Goal: Navigation & Orientation: Find specific page/section

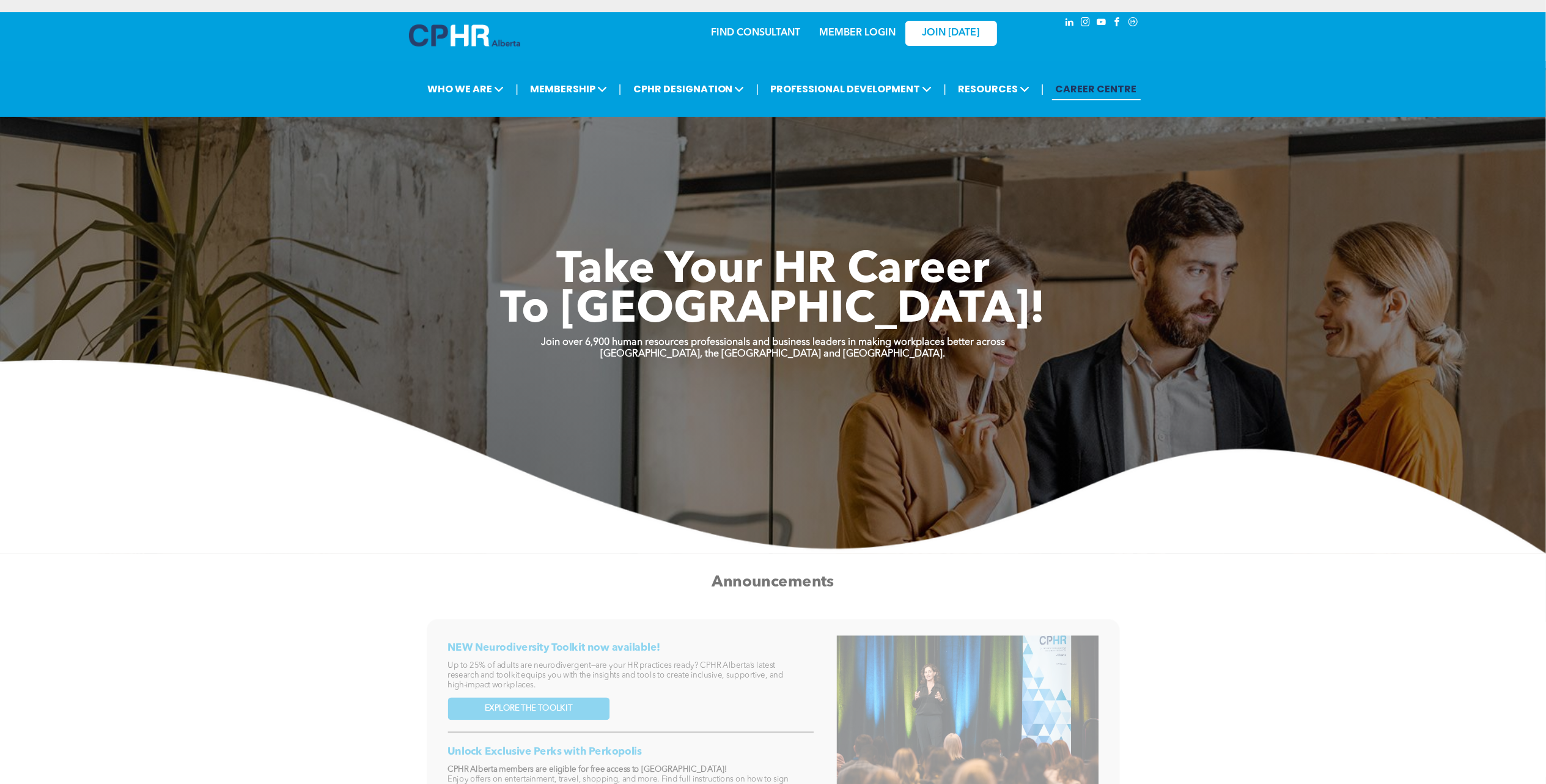
click at [866, 30] on link "MEMBER LOGIN" at bounding box center [858, 32] width 77 height 10
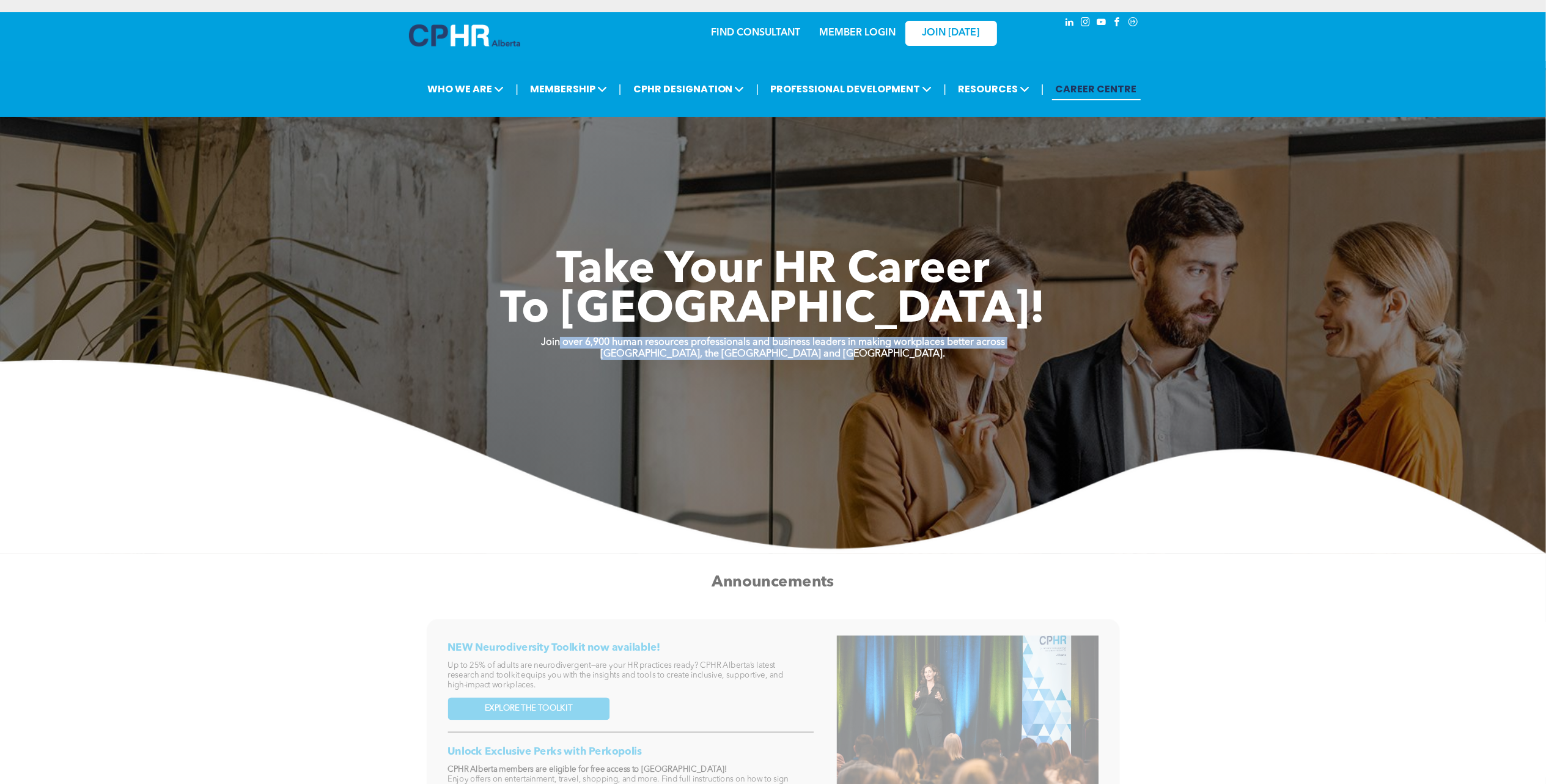
drag, startPoint x: 559, startPoint y: 342, endPoint x: 993, endPoint y: 348, distance: 434.0
click at [993, 348] on div "Join over 6,900 human resources professionals and business leaders in making wo…" at bounding box center [773, 348] width 1546 height 24
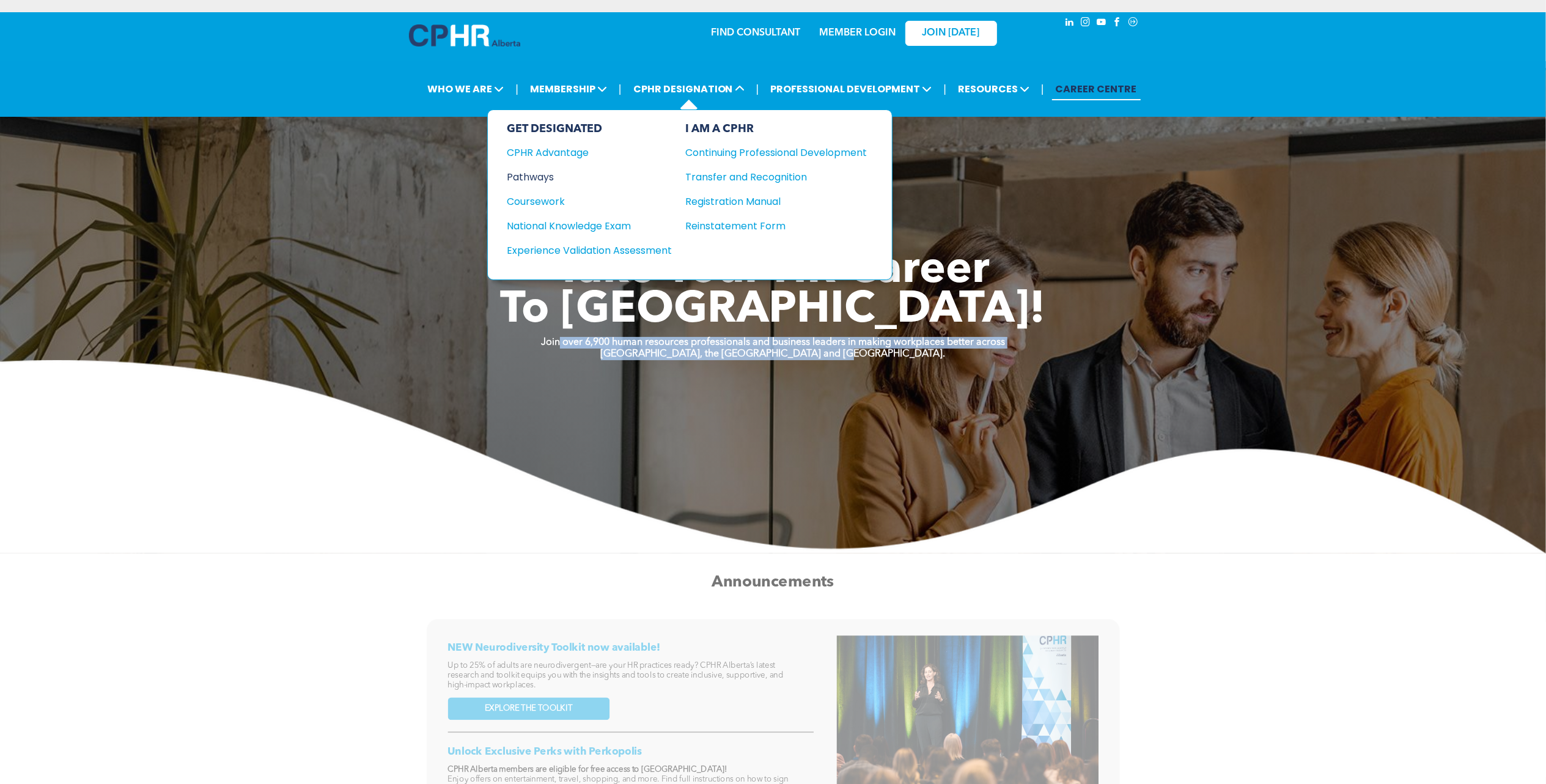
click at [537, 172] on div "Pathways" at bounding box center [581, 177] width 148 height 16
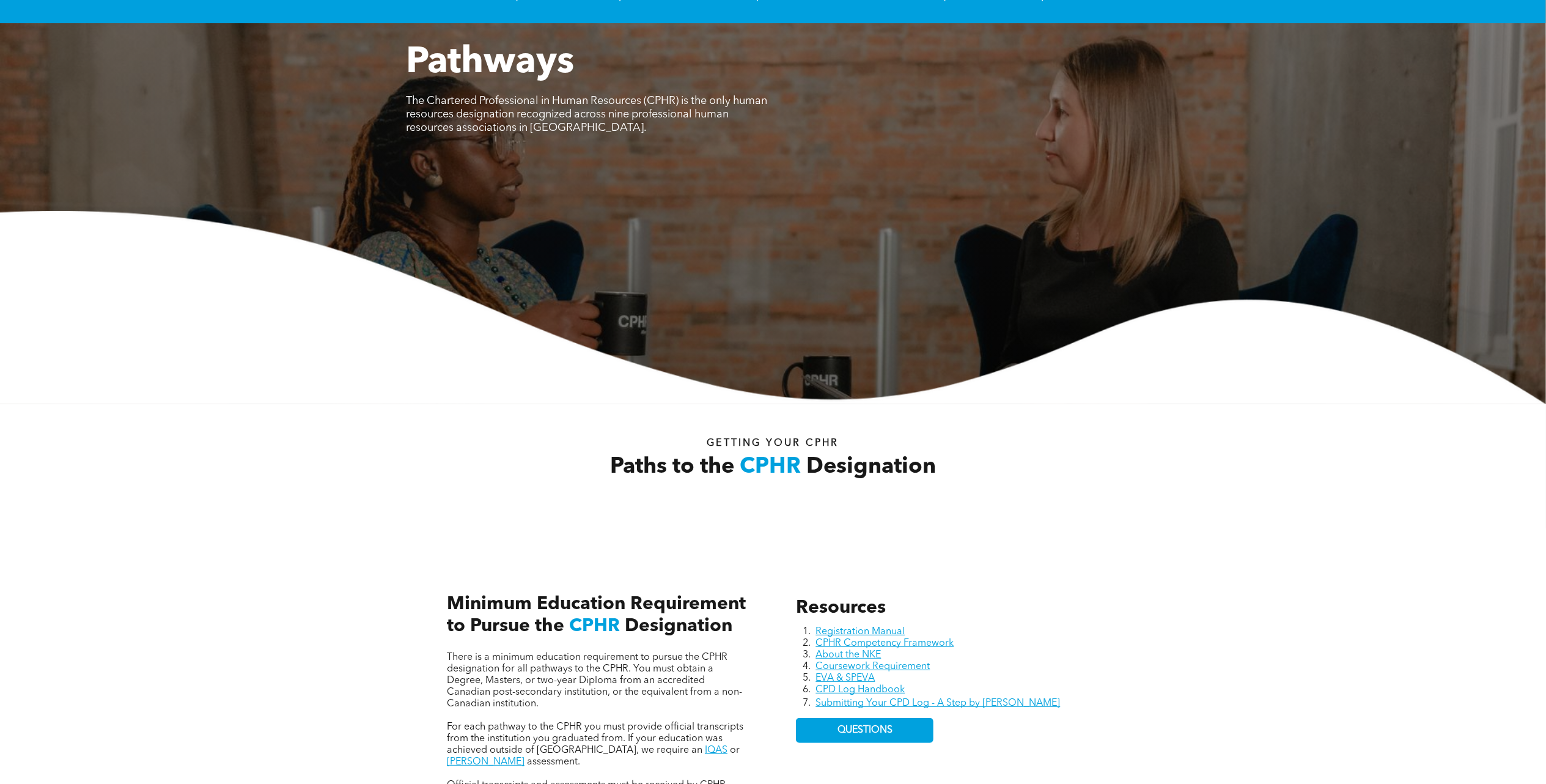
scroll to position [326, 0]
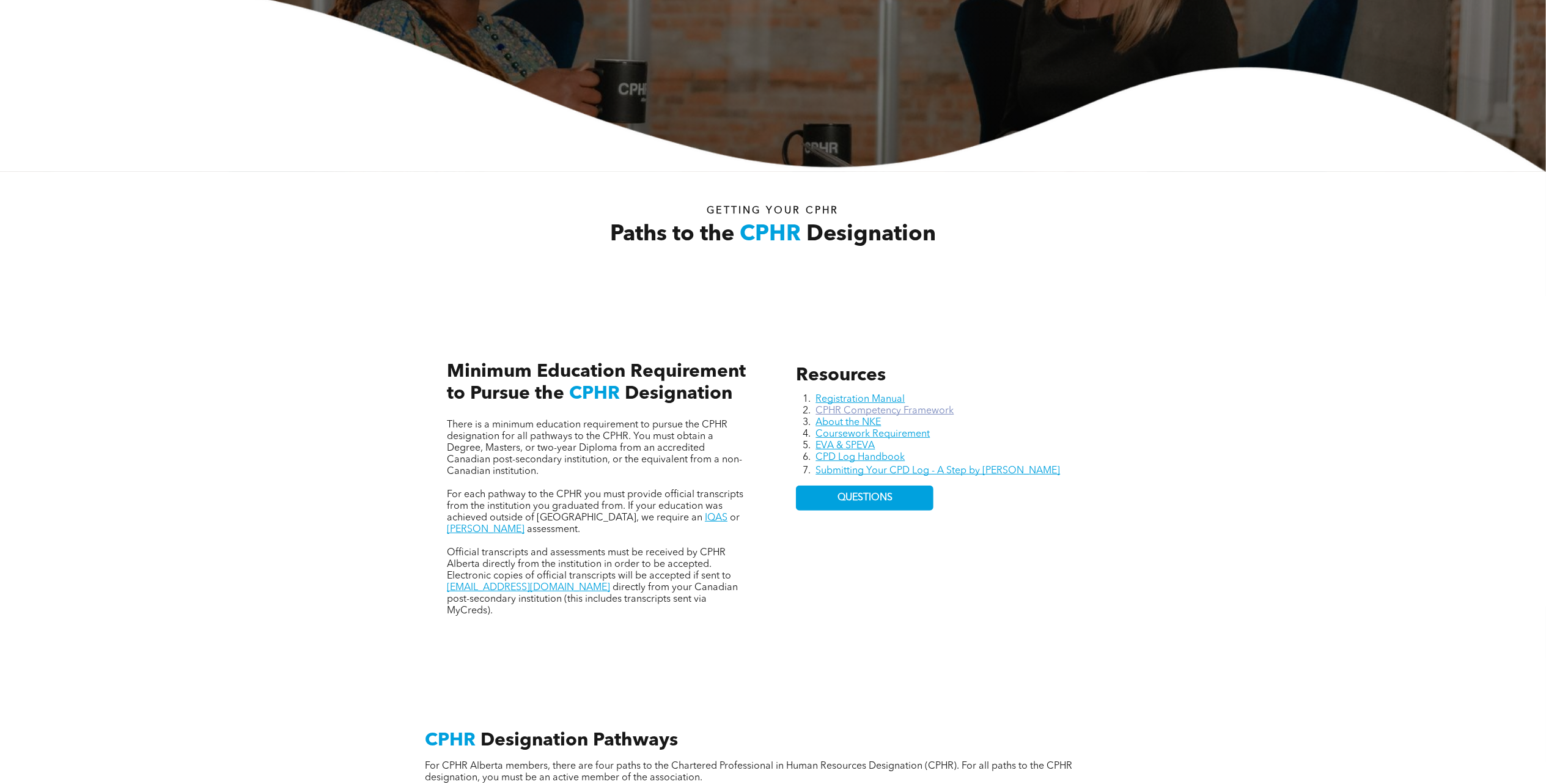
click at [874, 412] on link "CPHR Competency Framework" at bounding box center [885, 410] width 139 height 10
